Goal: Task Accomplishment & Management: Manage account settings

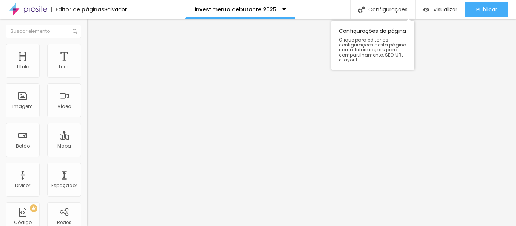
type input "14"
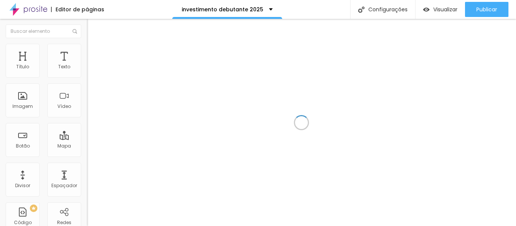
click at [507, 51] on div at bounding box center [301, 122] width 429 height 207
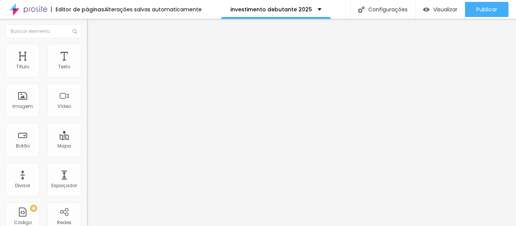
click at [98, 83] on div "Conectar" at bounding box center [111, 75] width 27 height 15
click at [87, 48] on img at bounding box center [90, 47] width 7 height 7
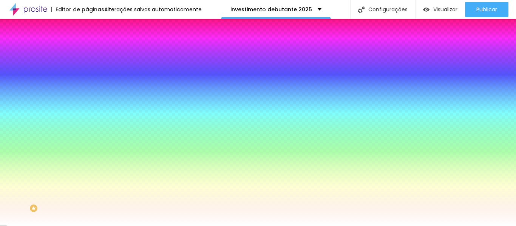
click at [94, 53] on font "Avançado" at bounding box center [106, 56] width 25 height 6
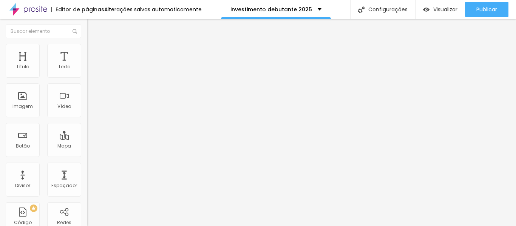
type input "https://www.instagram.com/lilianarboleya_fotografia"
click at [87, 43] on img at bounding box center [90, 39] width 7 height 7
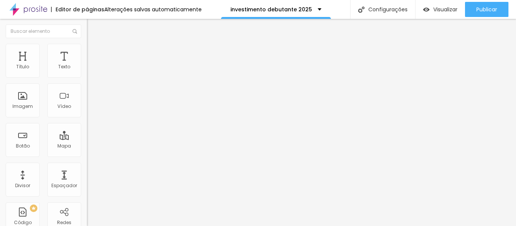
click at [98, 79] on font "Conectar" at bounding box center [111, 75] width 27 height 8
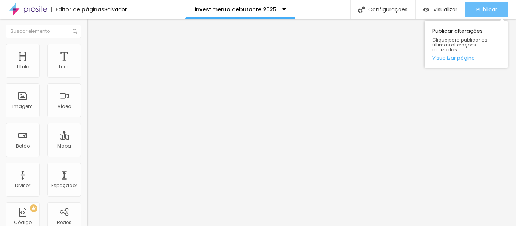
type input "14"
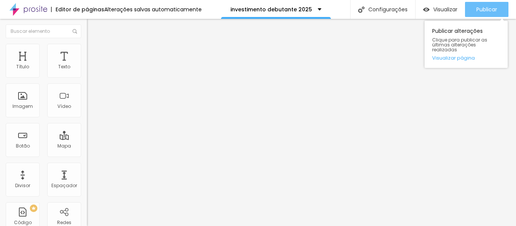
click at [489, 9] on font "Publicar" at bounding box center [486, 10] width 21 height 8
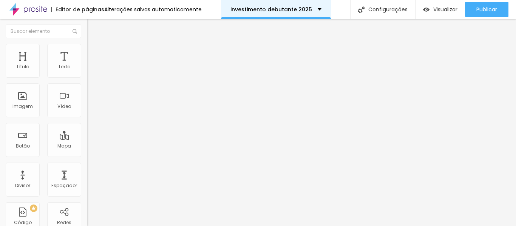
click at [317, 9] on div "investimento debutante 2025" at bounding box center [276, 9] width 110 height 19
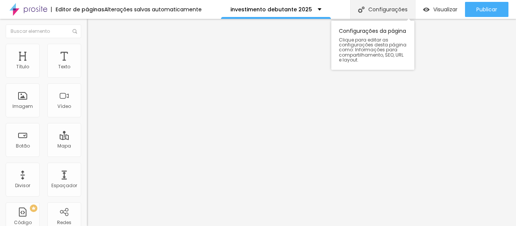
click at [386, 9] on font "Configurações" at bounding box center [387, 10] width 39 height 8
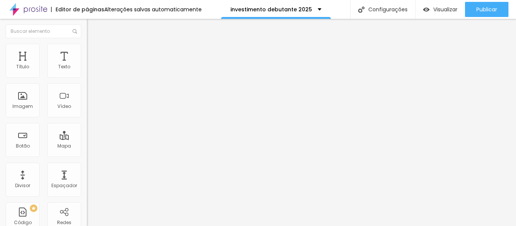
type input "investimento debutante 2026"
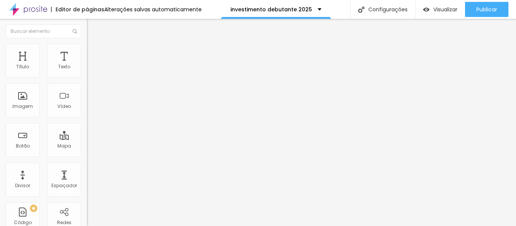
type input "/investimentodebutante2026"
type input "Investimento Debutante 2026"
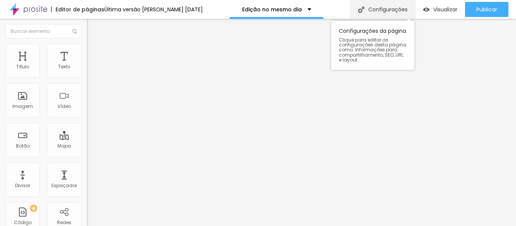
click at [388, 6] on font "Configurações" at bounding box center [387, 10] width 39 height 8
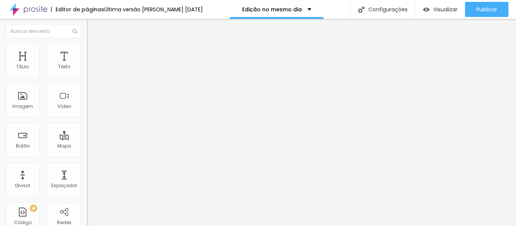
type input "Same Day Edit Ana Giulia e Ricardo"
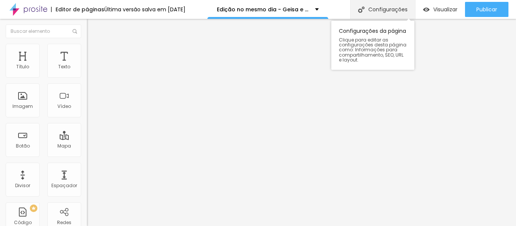
click at [397, 8] on font "Configurações" at bounding box center [387, 10] width 39 height 8
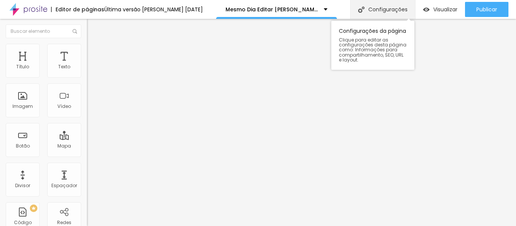
click at [387, 11] on font "Configurações" at bounding box center [387, 10] width 39 height 8
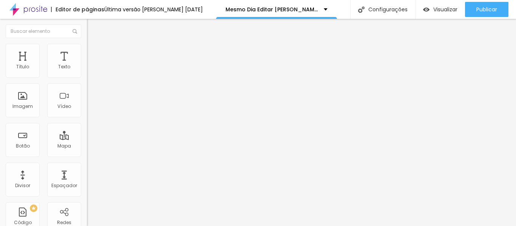
type input "/samedayeditanagiuliaericardo"
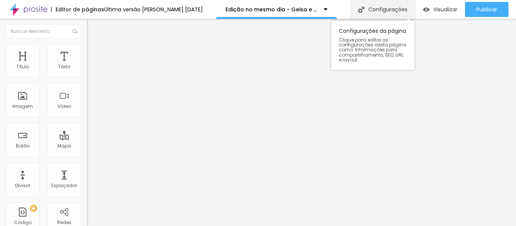
click at [398, 11] on font "Configurações" at bounding box center [387, 10] width 39 height 8
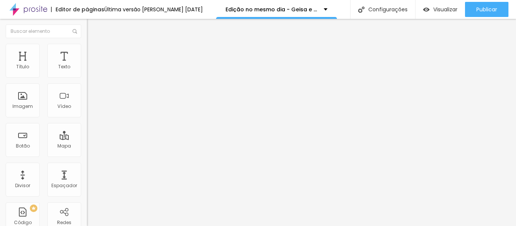
type input "/samedayeditgeisaejairo"
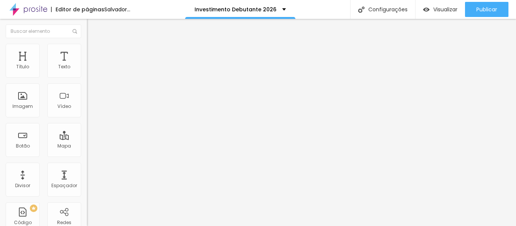
type input "14"
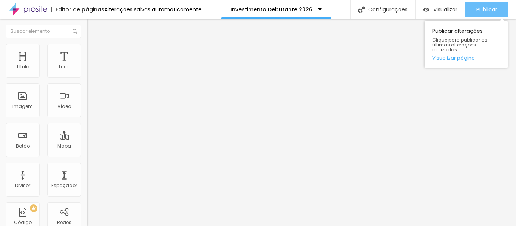
click at [493, 4] on div "Publicar" at bounding box center [486, 9] width 21 height 15
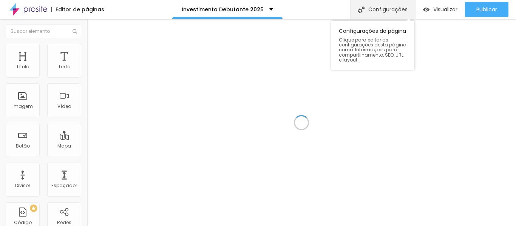
click at [381, 6] on font "Configurações" at bounding box center [387, 10] width 39 height 8
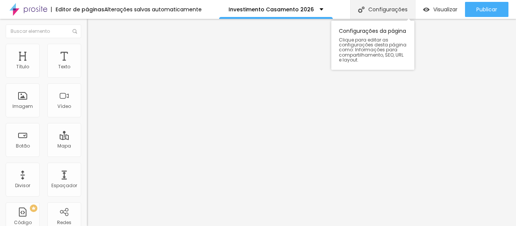
click at [390, 11] on font "Configurações" at bounding box center [387, 10] width 39 height 8
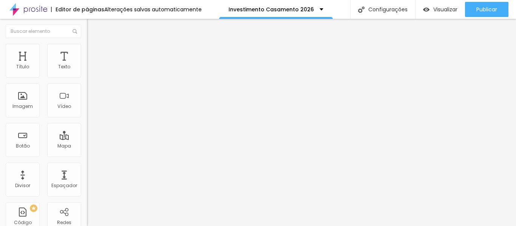
type input "/investimentocasamento2026"
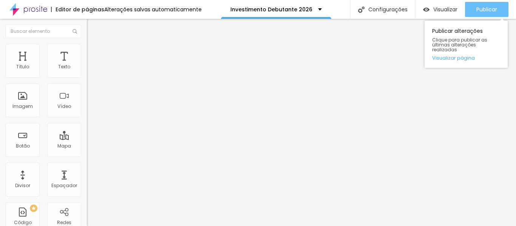
click at [486, 11] on font "Publicar" at bounding box center [486, 10] width 21 height 8
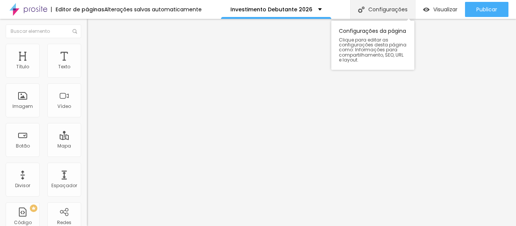
click at [394, 5] on div "Configurações" at bounding box center [382, 9] width 65 height 19
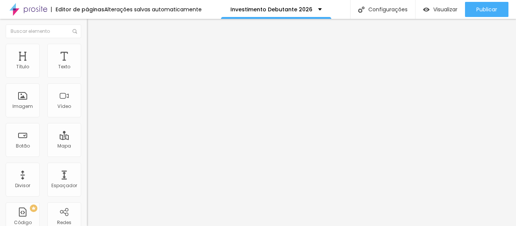
type input "Investimento Debutante 2025"
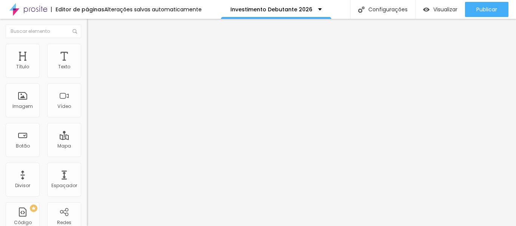
type input "/investimento-debutante-2025"
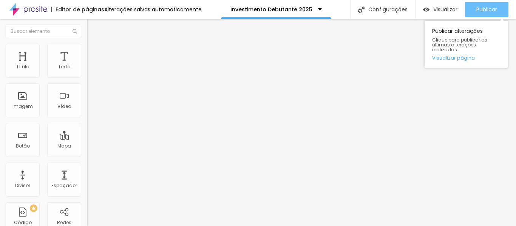
click at [494, 6] on font "Publicar" at bounding box center [486, 10] width 21 height 8
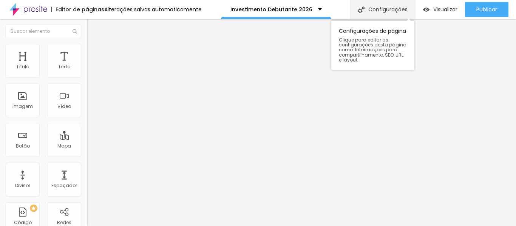
click at [378, 5] on div "Configurações" at bounding box center [382, 9] width 65 height 19
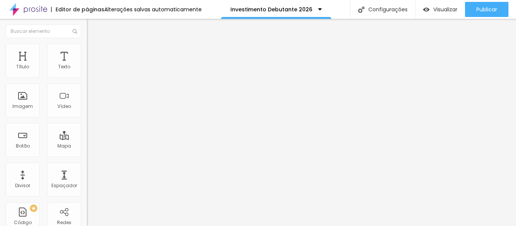
type input "/investimentodebutante2026"
click at [87, 45] on li "Avançado" at bounding box center [130, 48] width 87 height 8
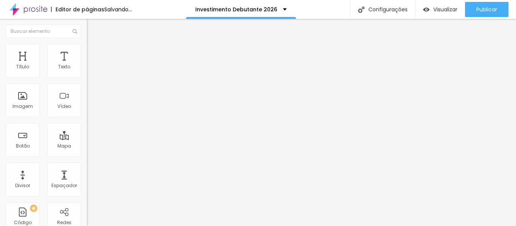
scroll to position [0, 9]
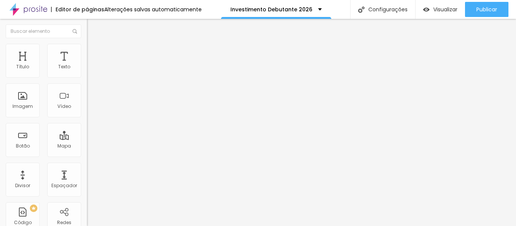
type input "[URL][DOMAIN_NAME]"
click at [87, 44] on li "Conteúdo" at bounding box center [130, 40] width 87 height 8
type input "17"
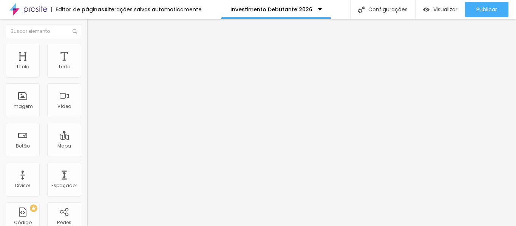
type input "17"
type input "16"
type input "17"
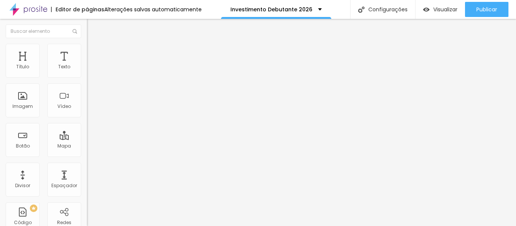
type input "18"
click at [87, 139] on input "range" at bounding box center [111, 142] width 49 height 6
type input "17"
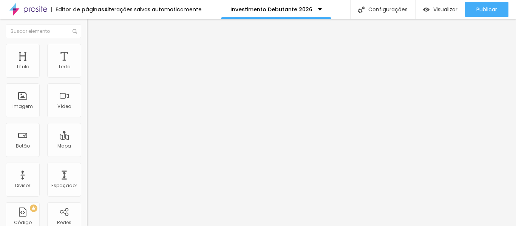
type input "18"
click at [87, 139] on input "range" at bounding box center [111, 142] width 49 height 6
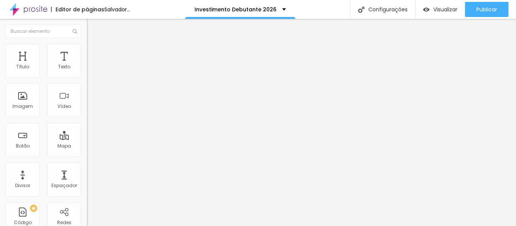
click at [87, 49] on li "Avançado" at bounding box center [130, 48] width 87 height 8
type input "32"
type input "28"
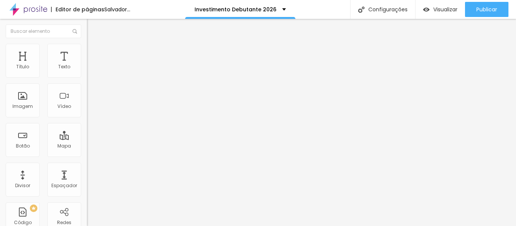
type input "27"
type input "28"
type input "34"
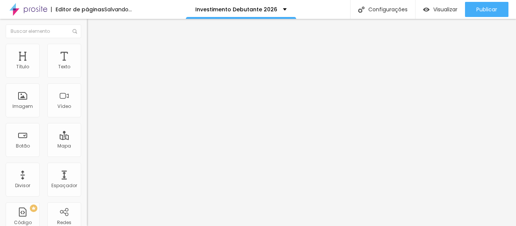
type input "34"
type input "35"
type input "37"
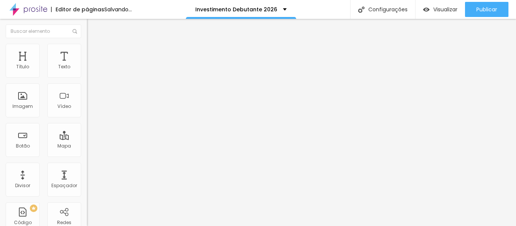
type input "38"
type input "39"
type input "40"
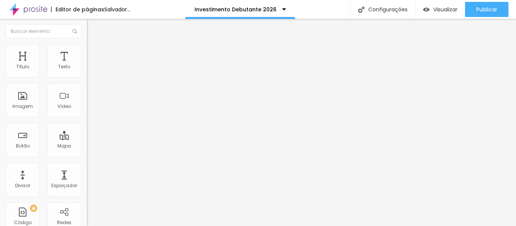
type input "40"
type input "41"
type input "42"
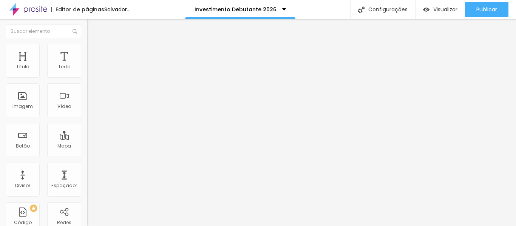
type input "43"
type input "44"
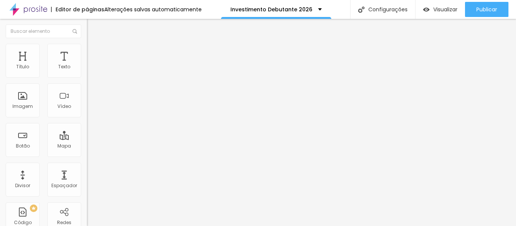
drag, startPoint x: 31, startPoint y: 75, endPoint x: 36, endPoint y: 77, distance: 4.7
type input "44"
click at [87, 139] on input "range" at bounding box center [111, 142] width 49 height 6
click at [87, 43] on img at bounding box center [90, 39] width 7 height 7
click at [98, 83] on div "Conectar" at bounding box center [111, 75] width 27 height 15
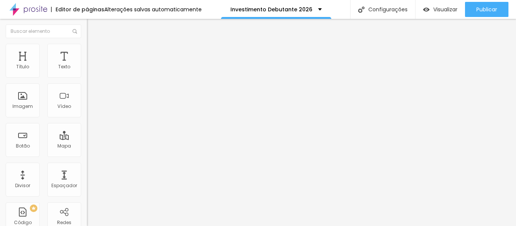
click at [87, 51] on img at bounding box center [90, 54] width 7 height 7
paste input "https://www.instagram.com/lilianarboleya_fotografia"
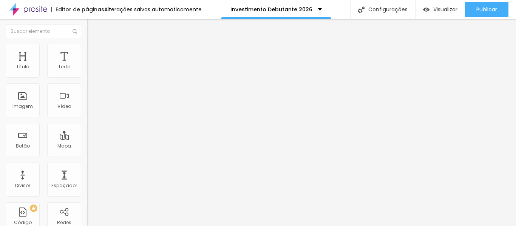
scroll to position [0, 55]
type input "https://www.instagram.com/lilianarboleya_fotografia"
click at [94, 53] on font "Avançado" at bounding box center [106, 56] width 25 height 6
click at [87, 48] on li "Estilo" at bounding box center [130, 48] width 87 height 8
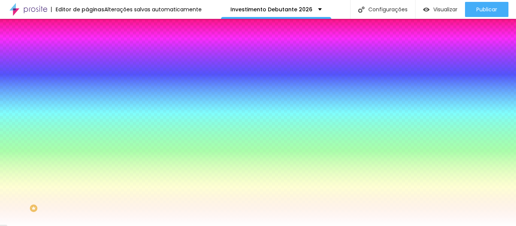
click at [87, 43] on img at bounding box center [90, 39] width 7 height 7
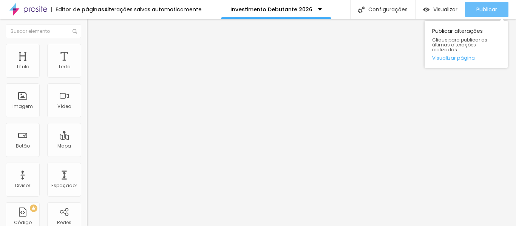
click at [488, 13] on font "Publicar" at bounding box center [486, 10] width 21 height 8
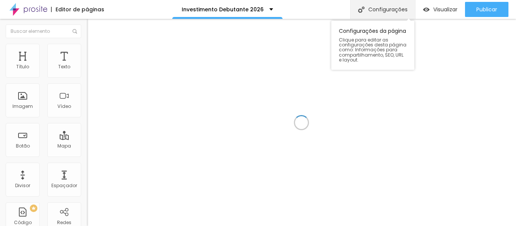
click at [394, 7] on font "Configurações" at bounding box center [387, 10] width 39 height 8
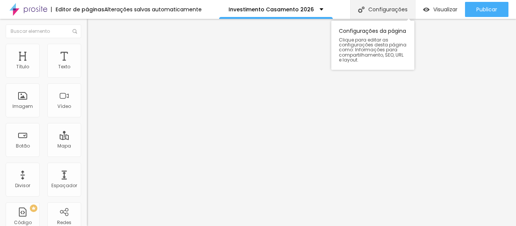
click at [384, 11] on font "Configurações" at bounding box center [387, 10] width 39 height 8
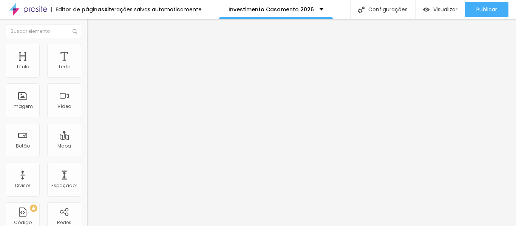
type input "/investimentocasamento2026"
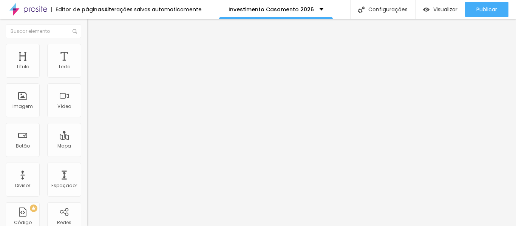
scroll to position [99, 0]
click at [87, 47] on img at bounding box center [90, 47] width 7 height 7
type input "[URL][DOMAIN_NAME]"
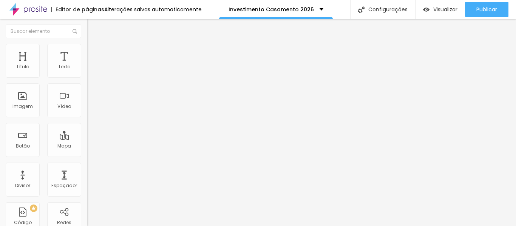
paste input "[URL][DOMAIN_NAME]"
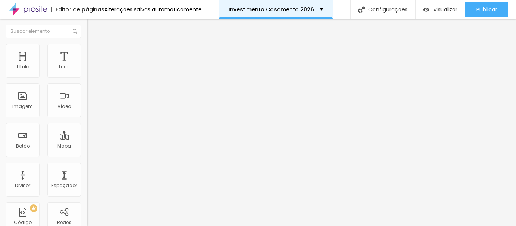
type input "[URL][DOMAIN_NAME]"
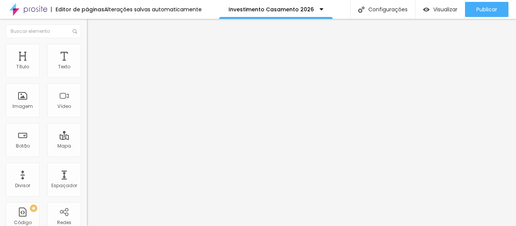
click at [87, 69] on font "Encaixotado" at bounding box center [101, 65] width 29 height 6
click at [94, 53] on font "Avançado" at bounding box center [106, 56] width 25 height 6
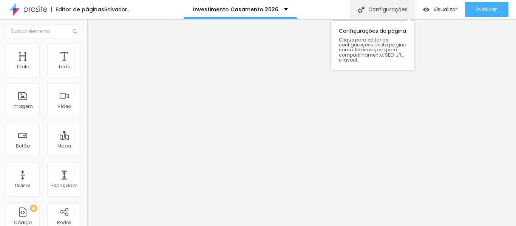
type input "14"
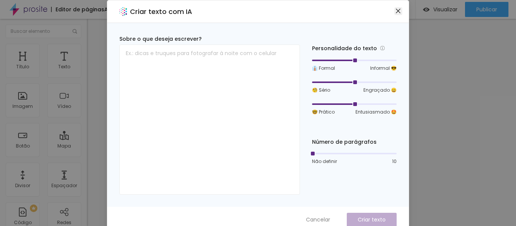
click at [396, 11] on icon "fechar" at bounding box center [398, 11] width 6 height 6
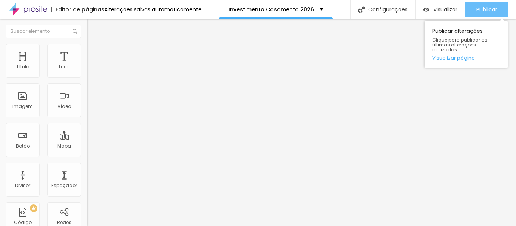
click at [492, 11] on font "Publicar" at bounding box center [486, 10] width 21 height 8
click at [488, 11] on font "Publicar" at bounding box center [486, 10] width 21 height 8
click at [478, 8] on font "Publicar" at bounding box center [486, 10] width 21 height 8
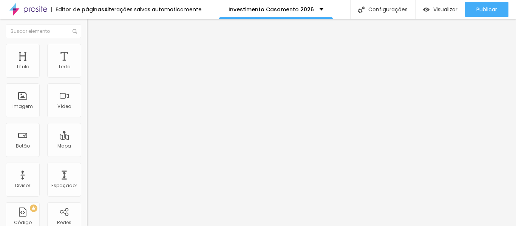
click at [87, 71] on font "Título 2" at bounding box center [99, 66] width 25 height 9
click at [87, 78] on font "Título 3" at bounding box center [98, 73] width 22 height 9
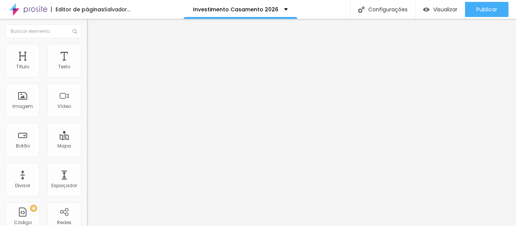
click at [87, 65] on font "Título 1" at bounding box center [99, 59] width 25 height 11
type input "71"
type input "65"
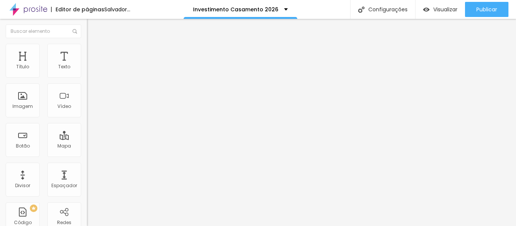
type input "64"
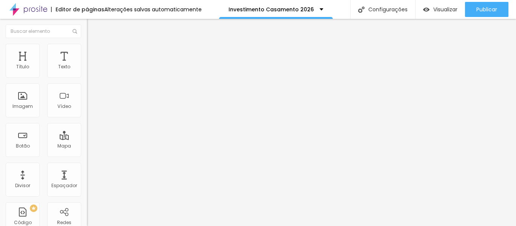
type input "59"
type input "56"
type input "54"
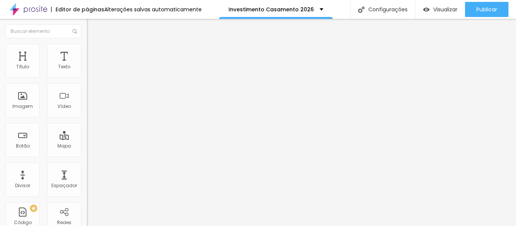
type input "54"
type input "53"
type input "52"
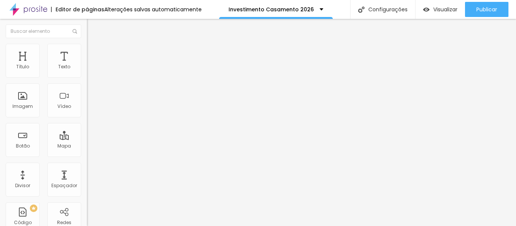
type input "49"
type input "47"
type input "46"
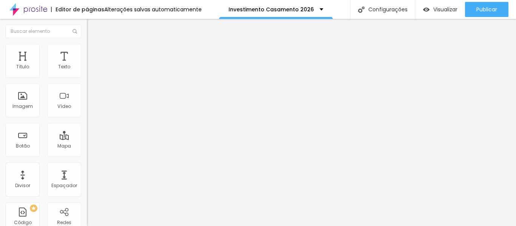
type input "46"
type input "44"
type input "43"
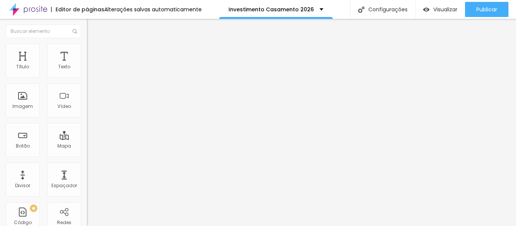
type input "42"
type input "41"
type input "39"
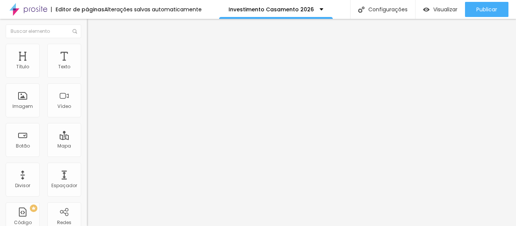
type input "39"
type input "38"
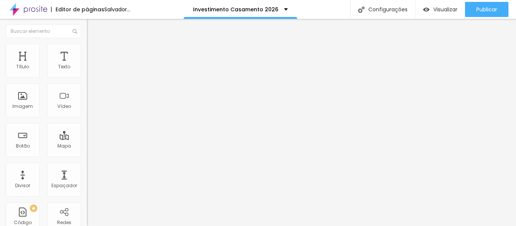
type input "39"
type input "41"
type input "42"
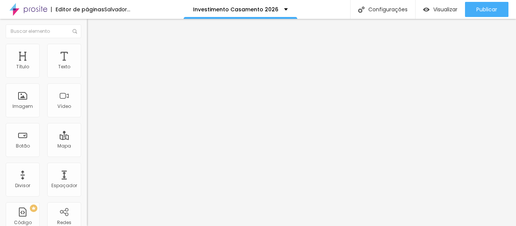
type input "42"
type input "43"
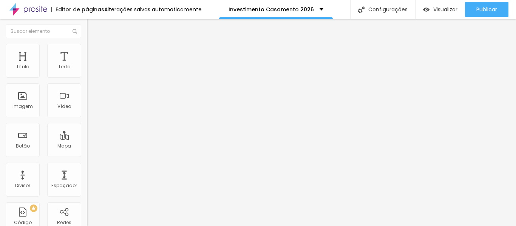
type input "42"
type input "41"
type input "40"
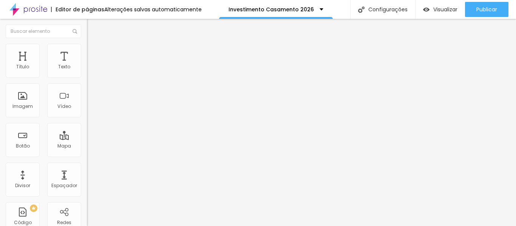
type input "40"
type input "39"
drag, startPoint x: 49, startPoint y: 159, endPoint x: 31, endPoint y: 159, distance: 17.8
type input "39"
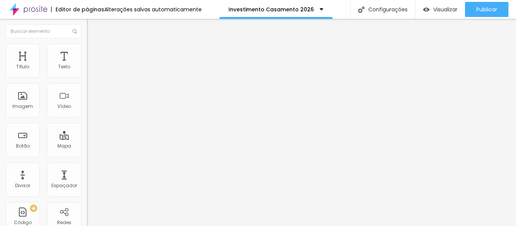
click at [87, 178] on input "range" at bounding box center [111, 181] width 49 height 6
click at [87, 65] on img at bounding box center [89, 62] width 5 height 5
click at [87, 76] on img at bounding box center [89, 72] width 5 height 5
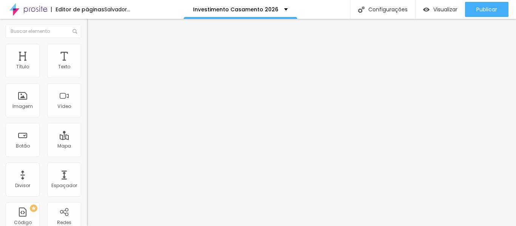
click at [87, 76] on img at bounding box center [89, 72] width 5 height 5
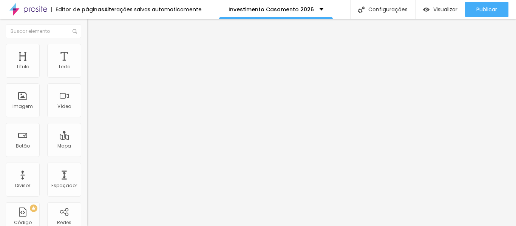
click at [87, 88] on img at bounding box center [89, 84] width 5 height 5
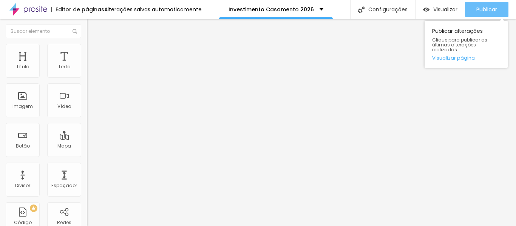
click at [488, 8] on font "Publicar" at bounding box center [486, 10] width 21 height 8
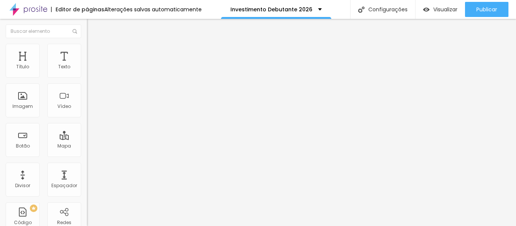
type input "71"
type input "68"
type input "66"
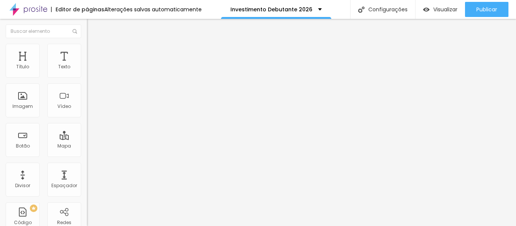
type input "66"
type input "64"
type input "63"
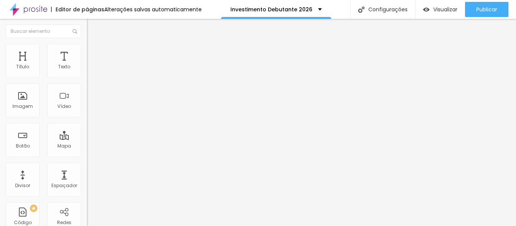
type input "62"
type input "60"
type input "58"
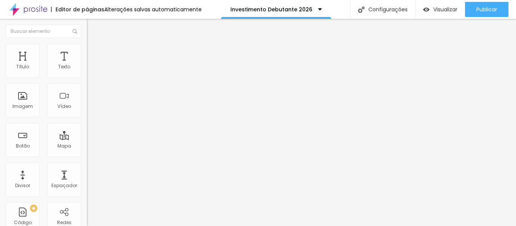
type input "58"
type input "55"
type input "54"
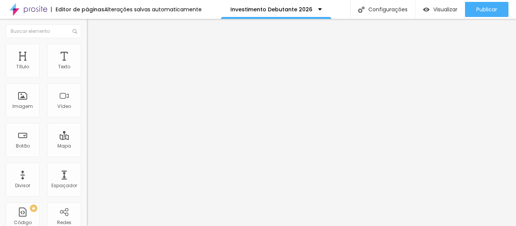
type input "52"
type input "50"
type input "48"
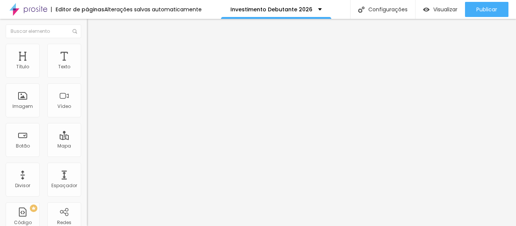
type input "48"
type input "47"
type input "46"
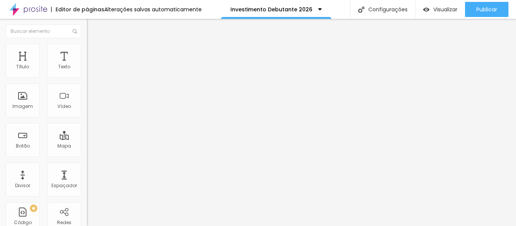
type input "44"
type input "43"
type input "42"
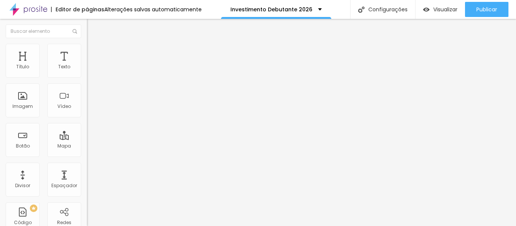
type input "42"
type input "40"
type input "39"
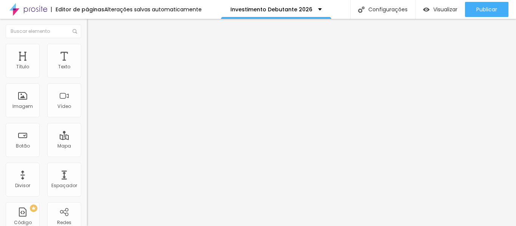
drag, startPoint x: 51, startPoint y: 158, endPoint x: 31, endPoint y: 159, distance: 20.0
type input "39"
click at [87, 178] on input "range" at bounding box center [111, 181] width 49 height 6
type input "1.2"
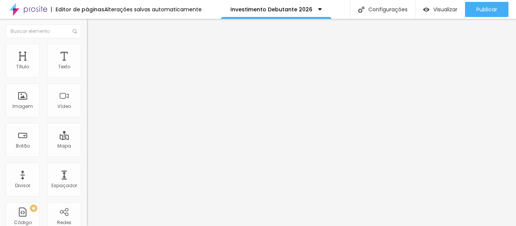
type input "1.1"
type input "1"
type input "1.1"
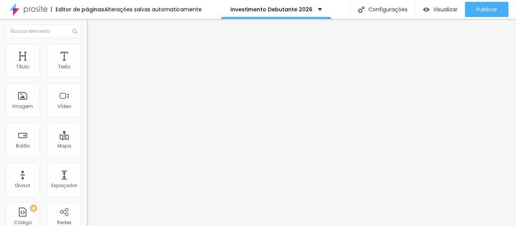
type input "1.1"
type input "1.2"
type input "1.3"
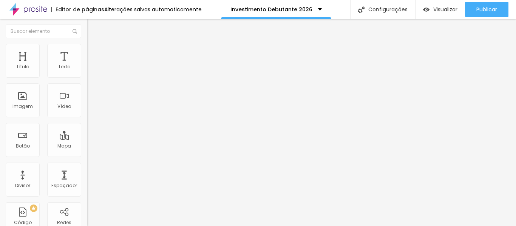
type input "0.6"
type input "1.3"
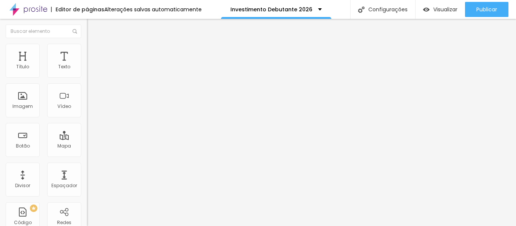
type input "1.4"
type input "1.6"
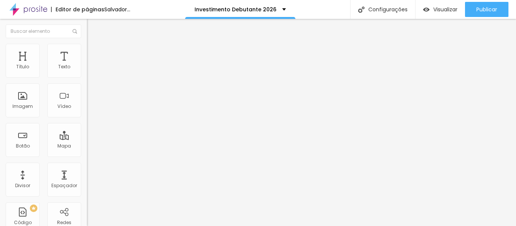
type input "1.5"
type input "1.4"
type input "1.3"
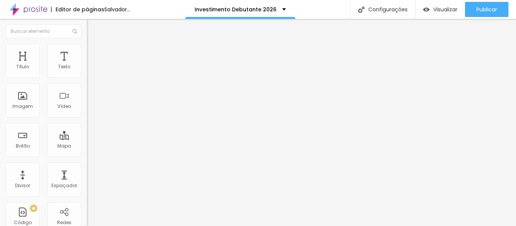
type input "1.3"
type input "1.1"
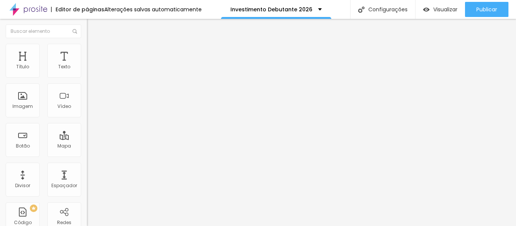
type input "1"
type input "0.7"
type input "0.6"
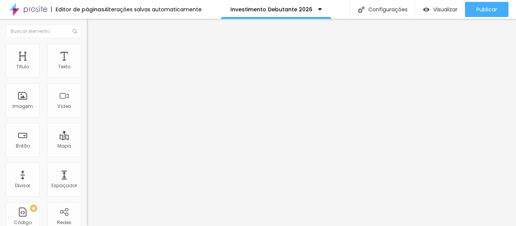
type input "0.6"
type input "0.5"
type input "0.4"
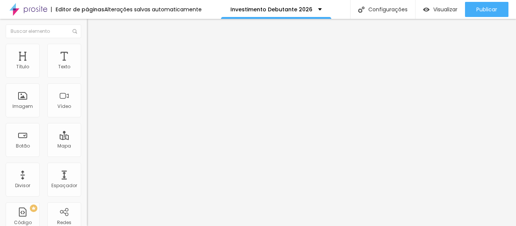
type input "0.3"
type input "0.2"
type input "0.1"
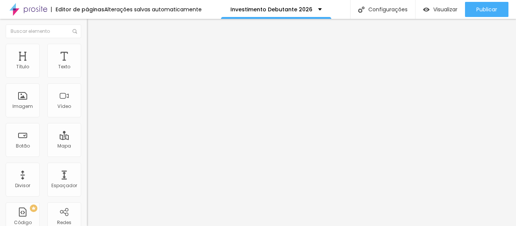
type input "0.1"
type input "0"
type input "0.1"
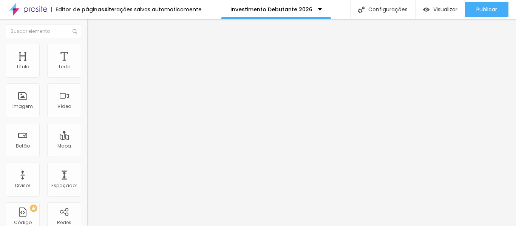
type input "0.2"
type input "0.3"
type input "0.4"
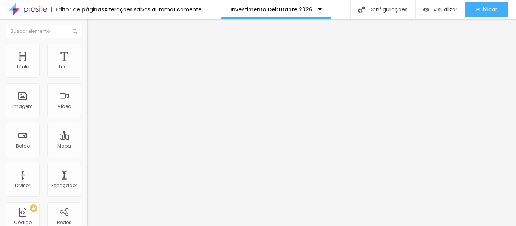
type input "0.4"
type input "0.5"
type input "0.7"
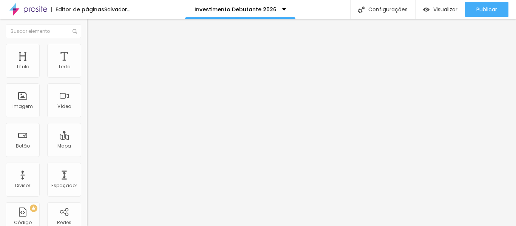
type input "0.6"
type input "0.5"
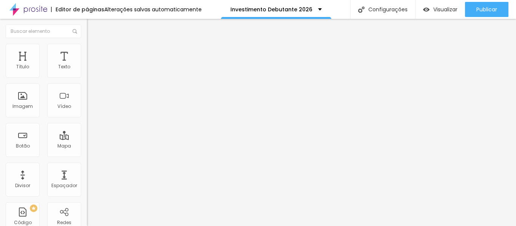
type input "0.5"
type input "1"
type input "2"
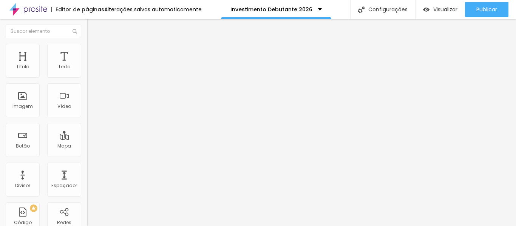
type input "2"
drag, startPoint x: 19, startPoint y: 118, endPoint x: 23, endPoint y: 118, distance: 4.5
type input "2"
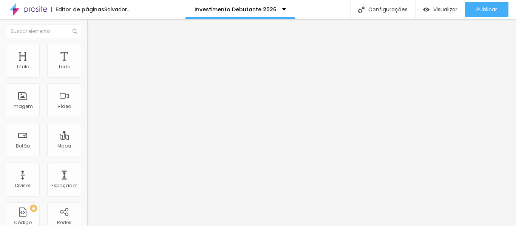
click at [87, 49] on img at bounding box center [90, 47] width 7 height 7
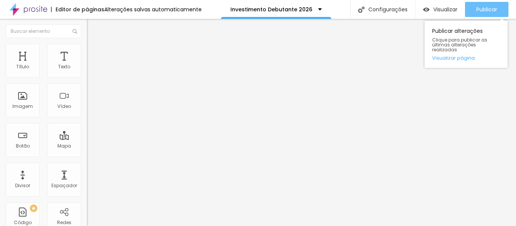
click at [484, 8] on font "Publicar" at bounding box center [486, 10] width 21 height 8
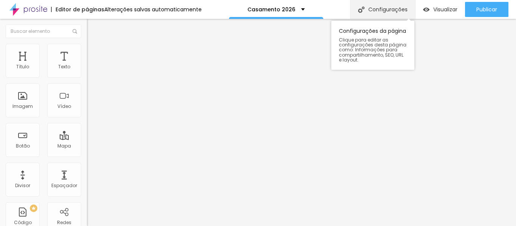
click at [390, 7] on font "Configurações" at bounding box center [387, 10] width 39 height 8
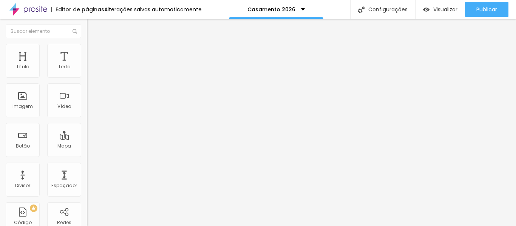
type input "/casamento2026"
click at [25, 147] on font "Botão" at bounding box center [23, 146] width 14 height 6
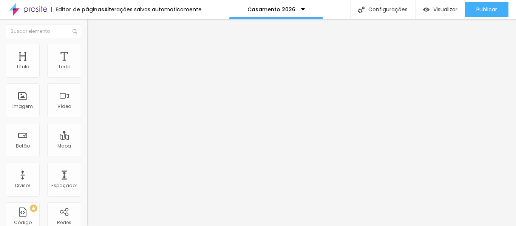
scroll to position [284, 0]
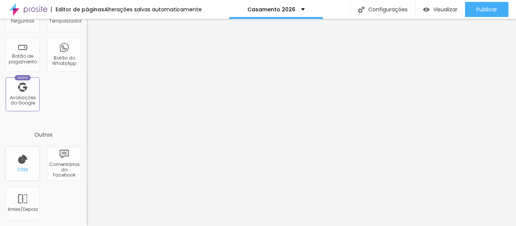
click at [18, 163] on div "CRM" at bounding box center [23, 164] width 34 height 34
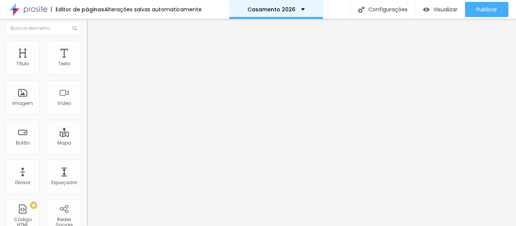
scroll to position [0, 0]
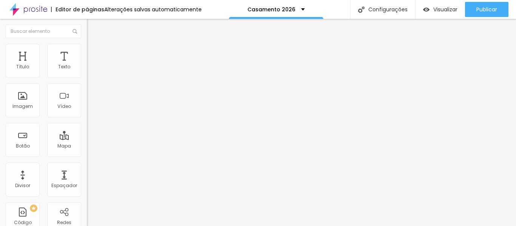
click at [87, 51] on li "Avançado" at bounding box center [130, 55] width 87 height 8
click at [25, 107] on font "Imagem" at bounding box center [22, 106] width 20 height 6
click at [87, 69] on img at bounding box center [89, 65] width 5 height 5
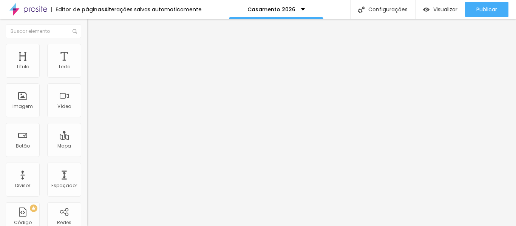
click at [87, 50] on li "Estilo" at bounding box center [130, 48] width 87 height 8
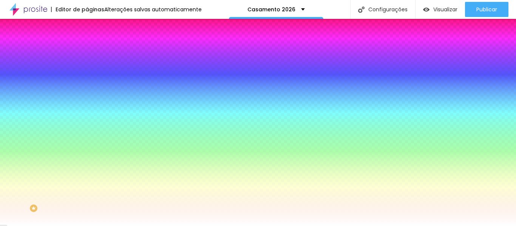
click at [87, 51] on li "Avançado" at bounding box center [130, 55] width 87 height 8
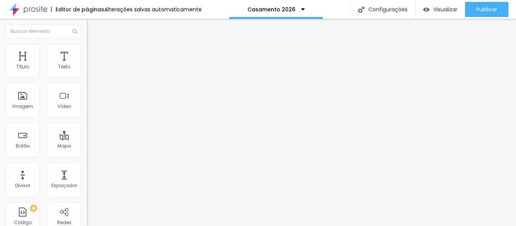
scroll to position [8, 0]
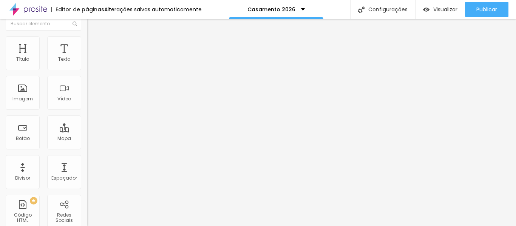
click at [87, 161] on img at bounding box center [89, 159] width 4 height 4
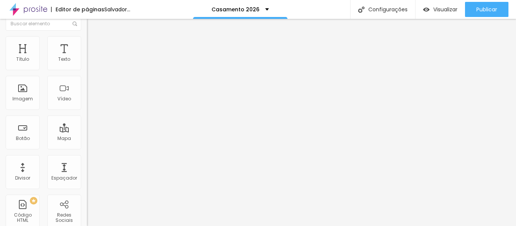
scroll to position [0, 0]
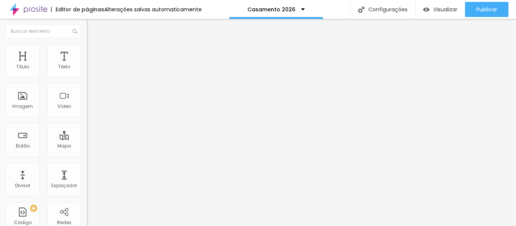
click at [87, 164] on div at bounding box center [130, 164] width 87 height 0
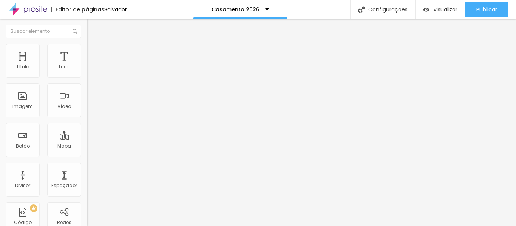
click at [87, 169] on div at bounding box center [130, 166] width 87 height 5
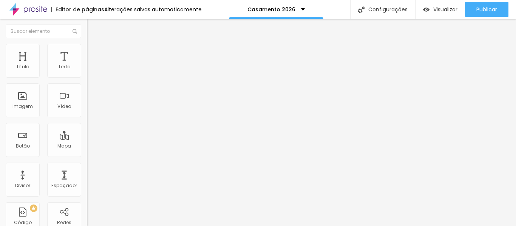
click at [87, 155] on input "https://" at bounding box center [132, 151] width 91 height 8
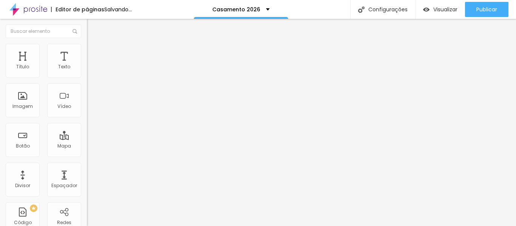
type input "https://instagram.com.br/lilianarboleya_fotografia"
click at [87, 161] on div "URL https://instagram.com.br/lilianarboleya_fotografia" at bounding box center [130, 152] width 87 height 19
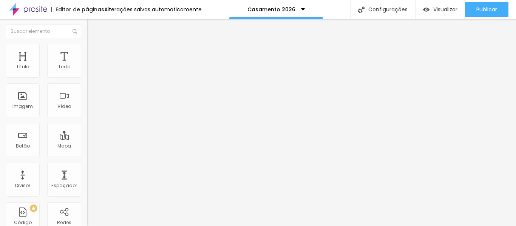
click at [94, 51] on font "Estilo" at bounding box center [100, 49] width 12 height 6
click at [87, 51] on li "Avançado" at bounding box center [130, 55] width 87 height 8
click at [93, 25] on img "button" at bounding box center [96, 28] width 6 height 6
click at [94, 52] on font "Estilo" at bounding box center [100, 49] width 12 height 6
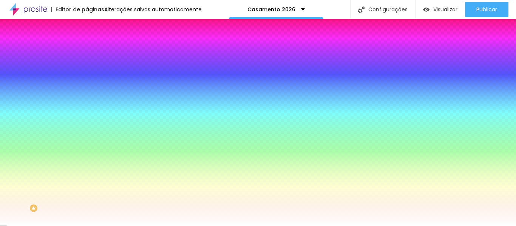
click at [87, 51] on li "Avançado" at bounding box center [130, 55] width 87 height 8
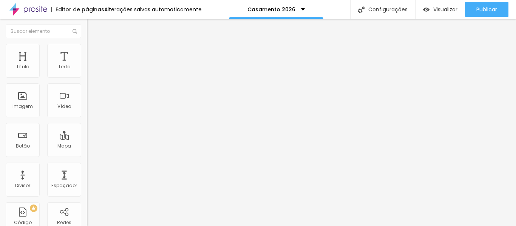
click at [87, 44] on li "Conteúdo" at bounding box center [130, 40] width 87 height 8
click at [87, 69] on img at bounding box center [89, 65] width 5 height 5
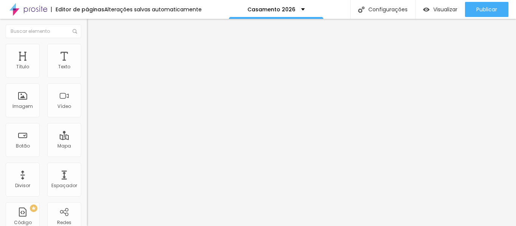
click at [91, 65] on font "Adicionar imagem" at bounding box center [113, 62] width 44 height 6
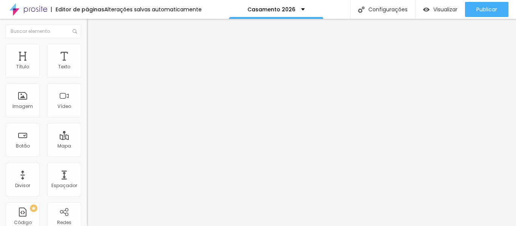
scroll to position [463, 0]
click at [87, 46] on li "Avançado" at bounding box center [130, 48] width 87 height 8
